Goal: Task Accomplishment & Management: Use online tool/utility

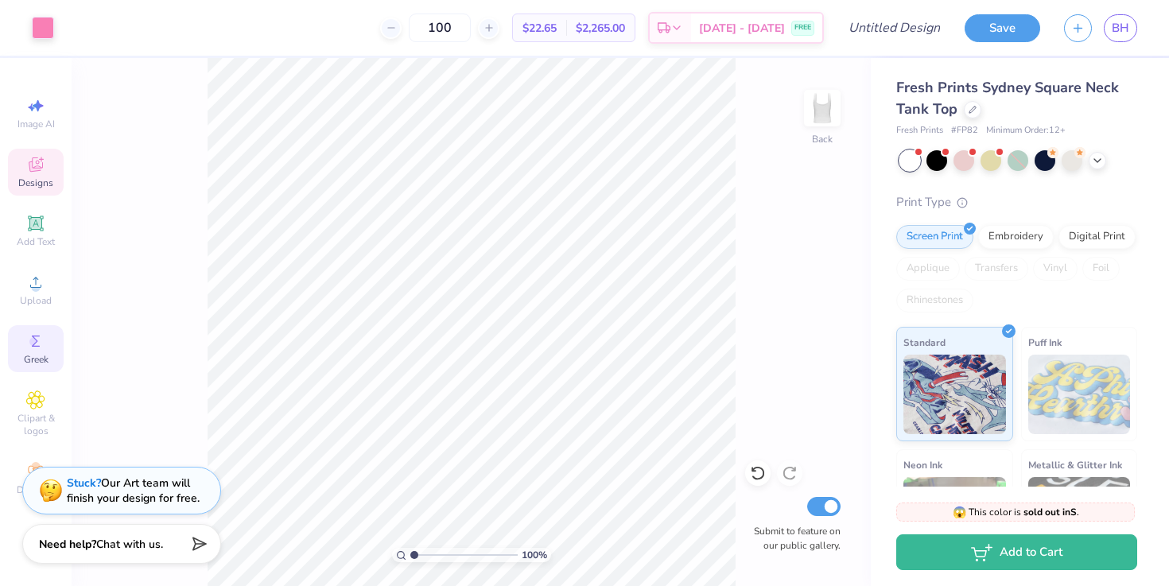
click at [37, 171] on icon at bounding box center [35, 164] width 19 height 19
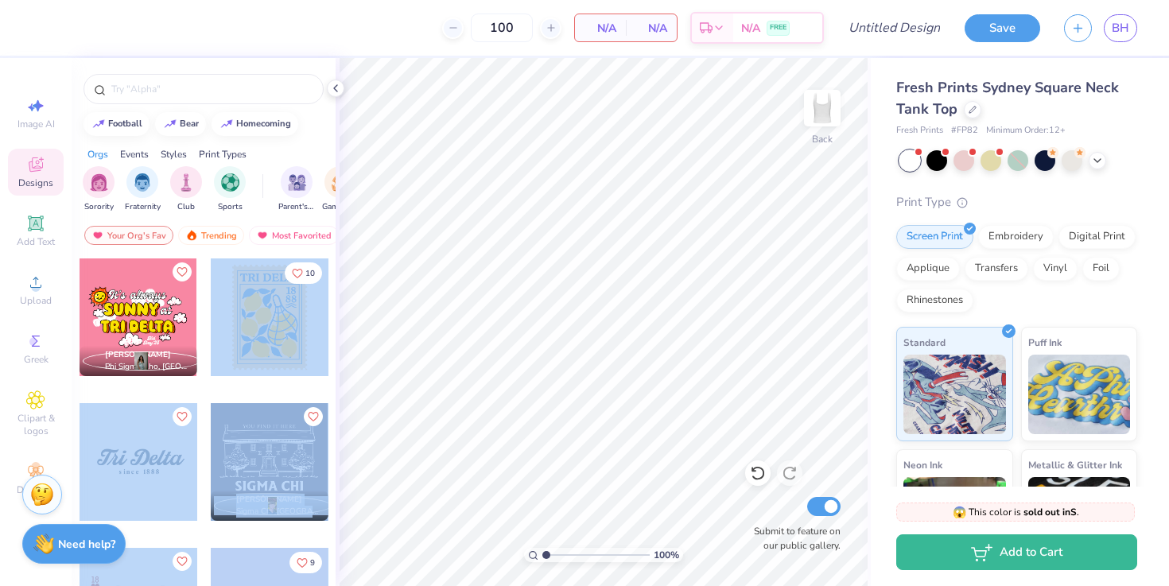
click at [632, 307] on div "100 N/A Per Item N/A Total Est. Delivery N/A FREE Design Title Save BH Image AI…" at bounding box center [584, 293] width 1169 height 586
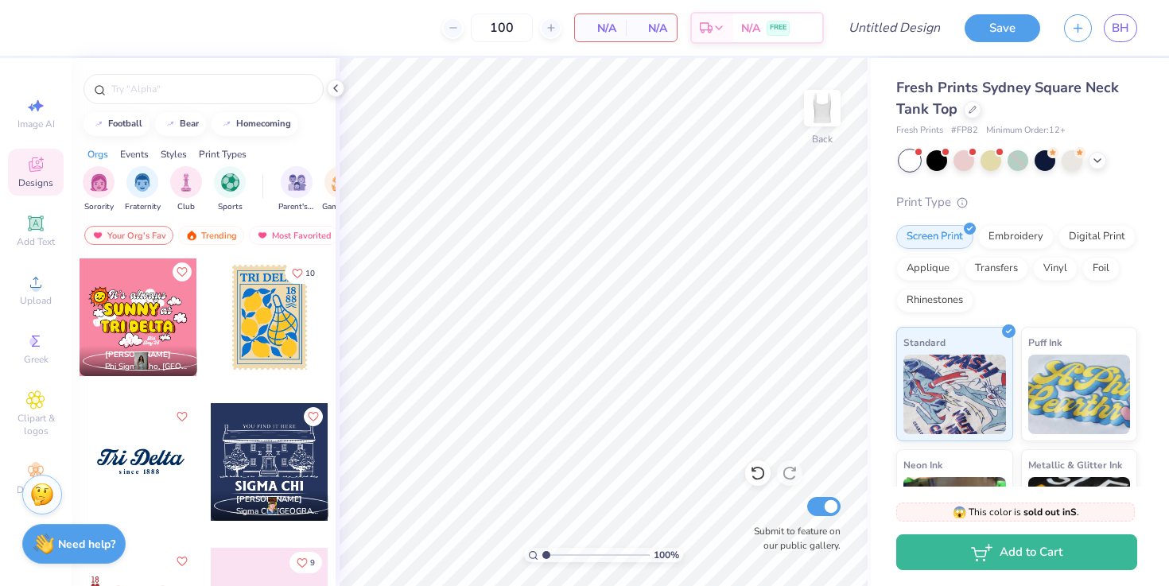
click at [291, 302] on div at bounding box center [270, 318] width 118 height 118
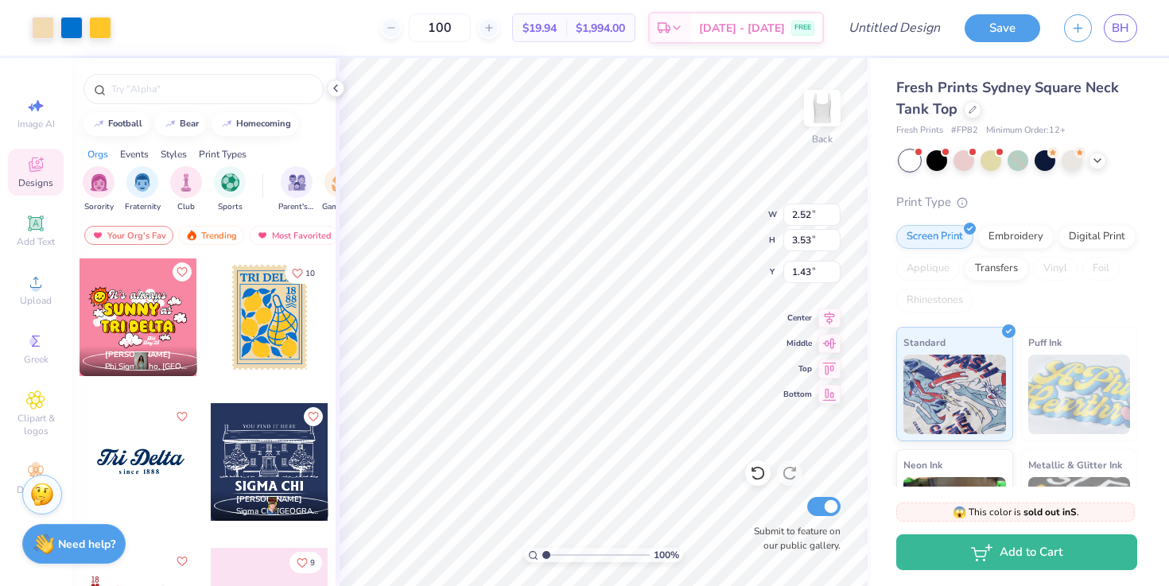
type input "1.43"
click at [457, 24] on input "100" at bounding box center [440, 28] width 62 height 29
click at [456, 26] on input "100" at bounding box center [440, 28] width 62 height 29
type input "100"
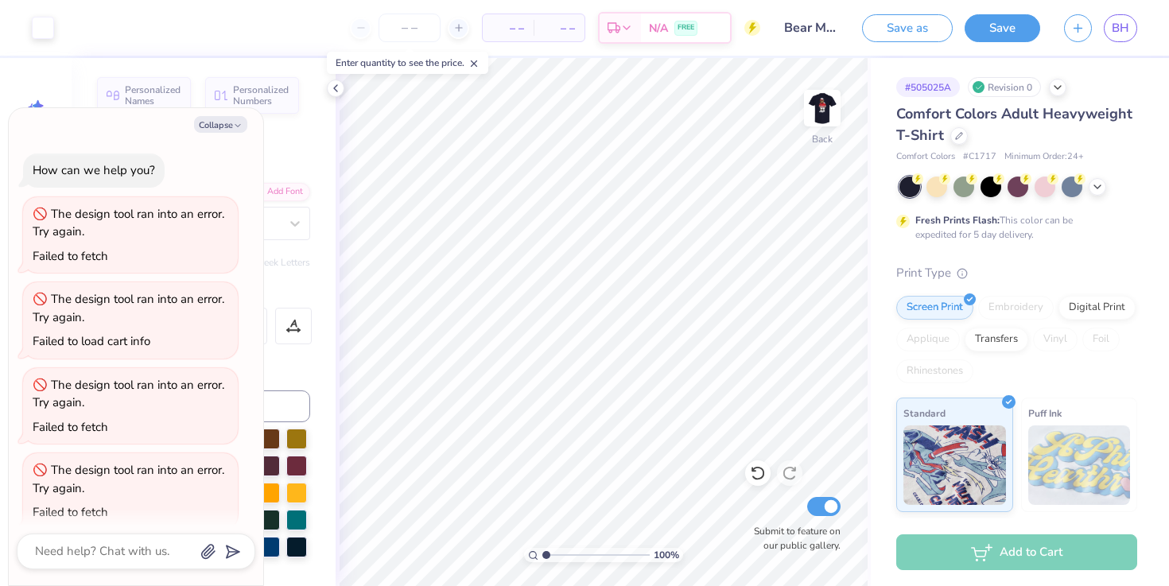
scroll to position [1983, 0]
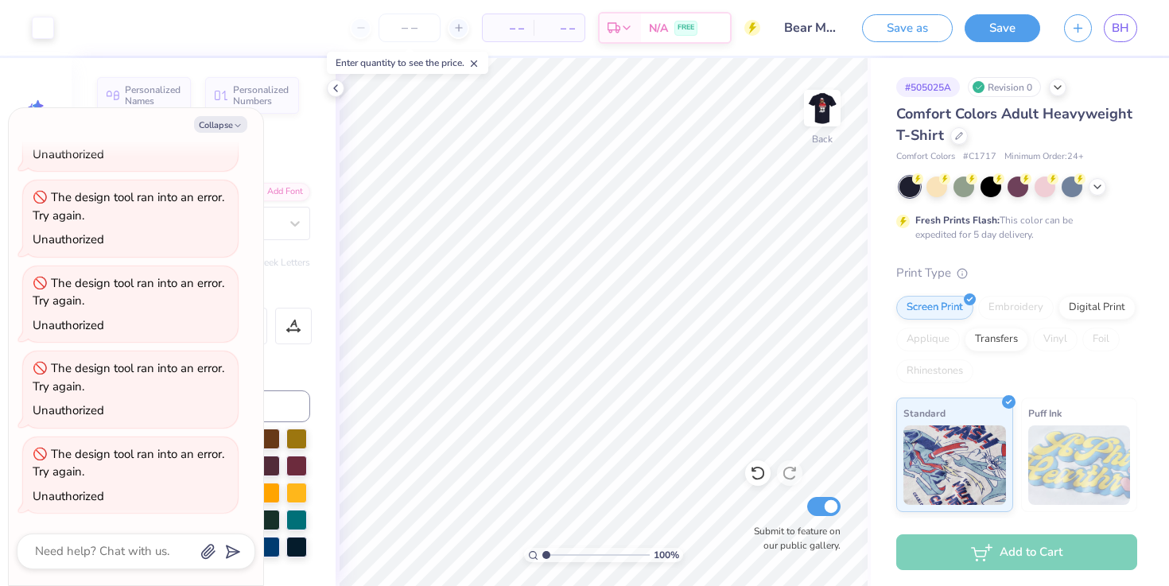
click at [1138, 28] on div "Save as Save BH" at bounding box center [1015, 28] width 307 height 56
click at [1126, 27] on span "BH" at bounding box center [1121, 28] width 18 height 18
